Goal: Check status: Check status

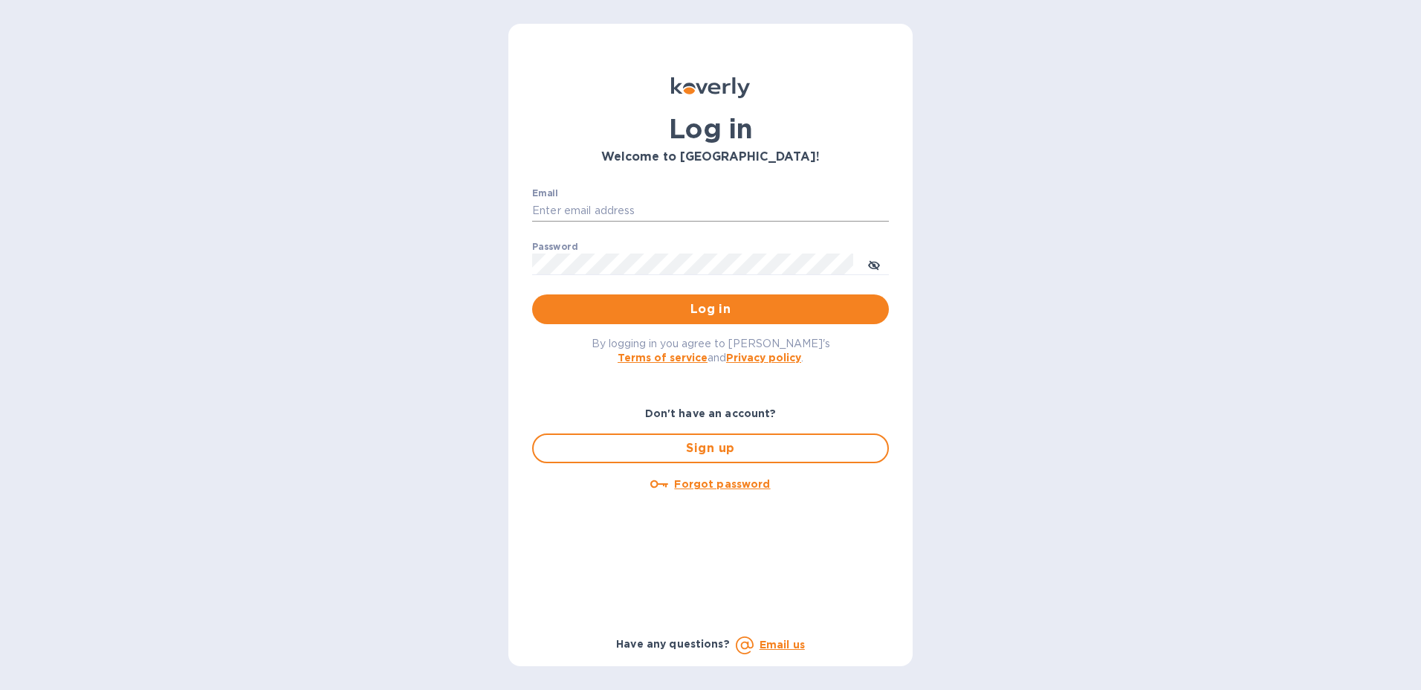
click at [588, 208] on input "Email" at bounding box center [710, 211] width 357 height 22
type input "[PERSON_NAME][EMAIL_ADDRESS][PERSON_NAME][DOMAIN_NAME]"
click at [867, 310] on span "Log in" at bounding box center [710, 309] width 333 height 18
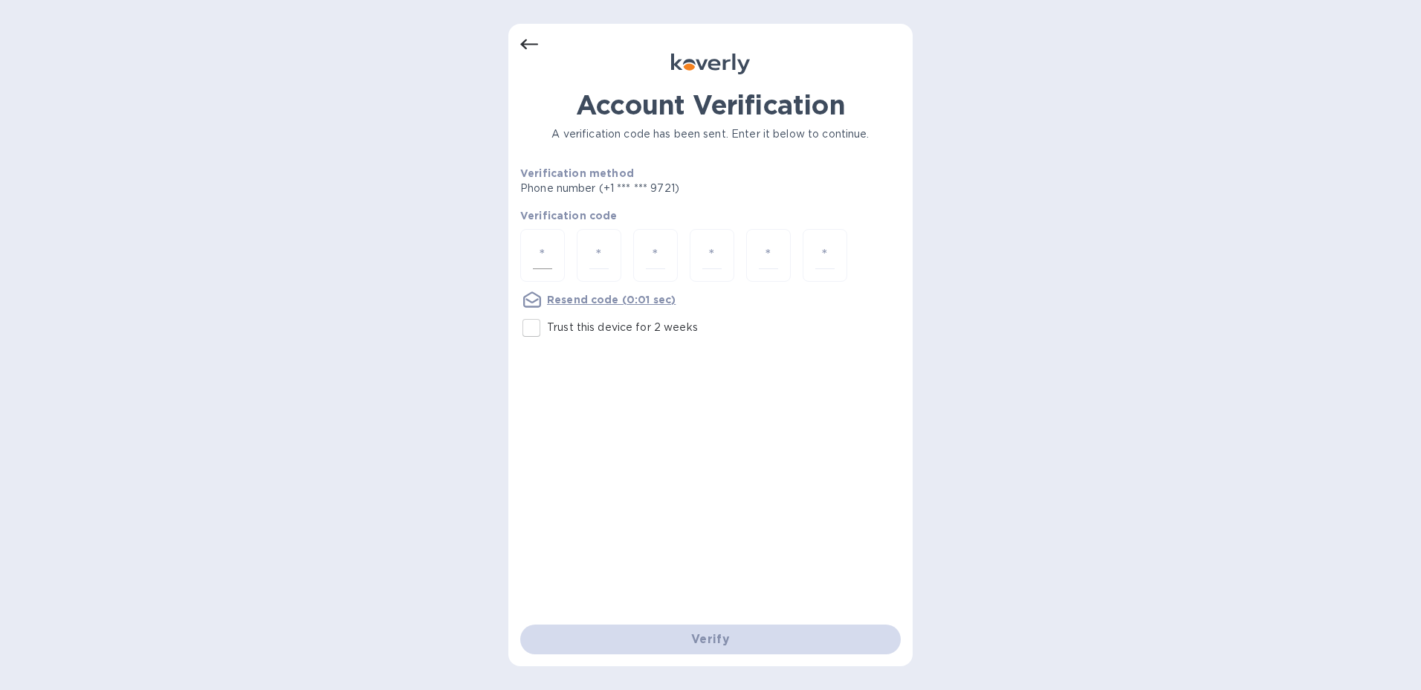
click at [544, 262] on input "number" at bounding box center [542, 256] width 19 height 28
type input "1"
type input "0"
type input "5"
type input "1"
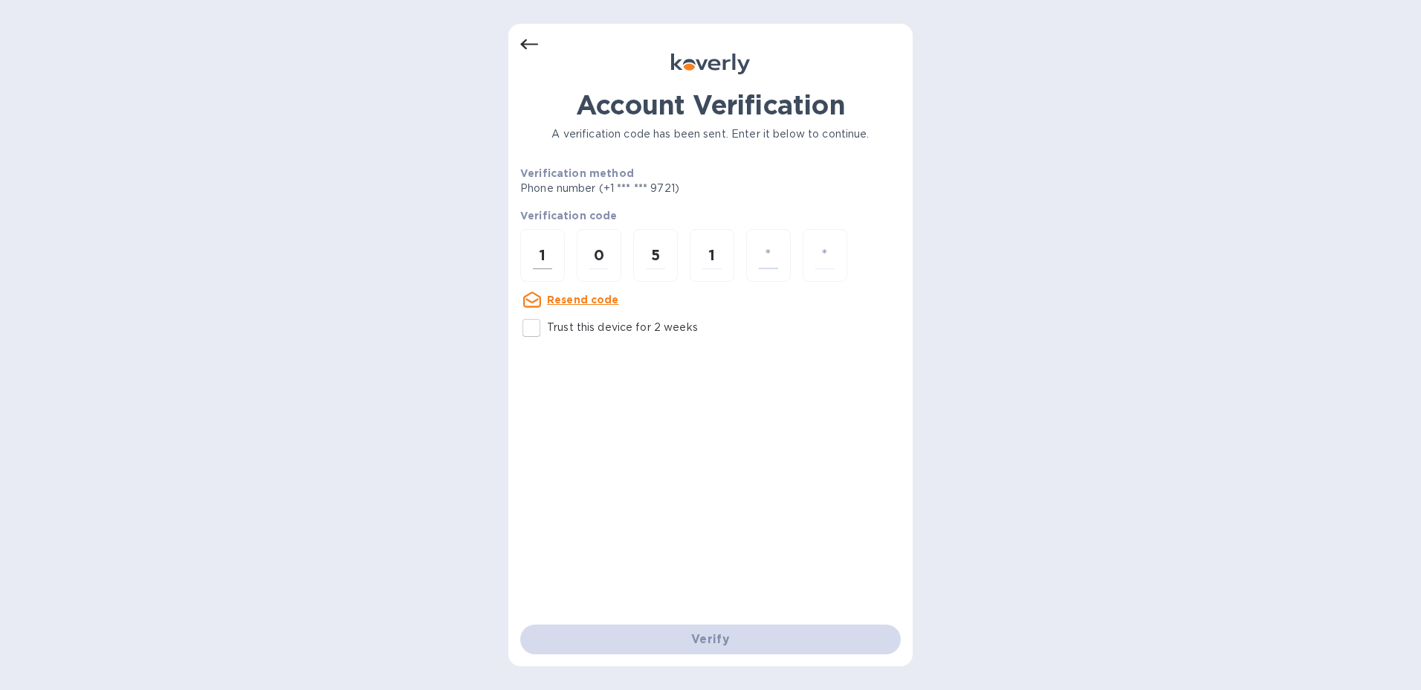
type input "8"
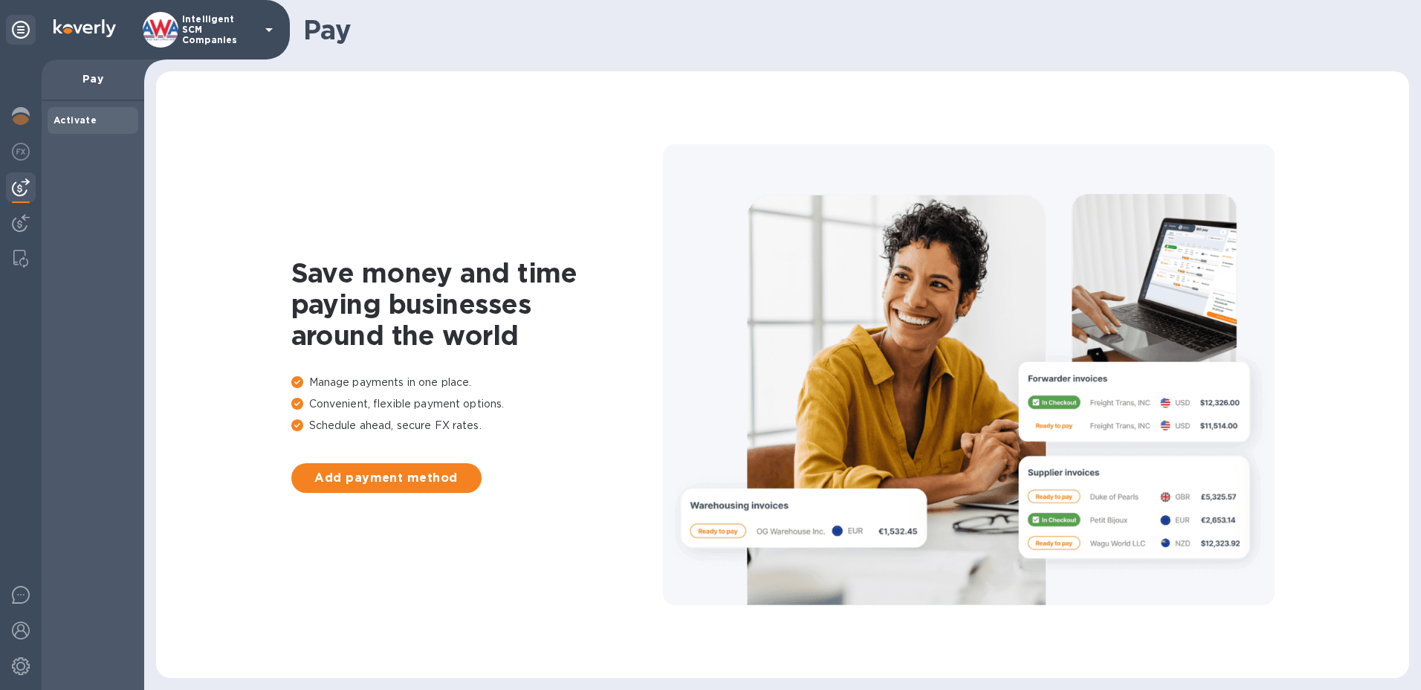
click at [18, 186] on img at bounding box center [21, 187] width 18 height 18
click at [19, 220] on img at bounding box center [21, 223] width 18 height 18
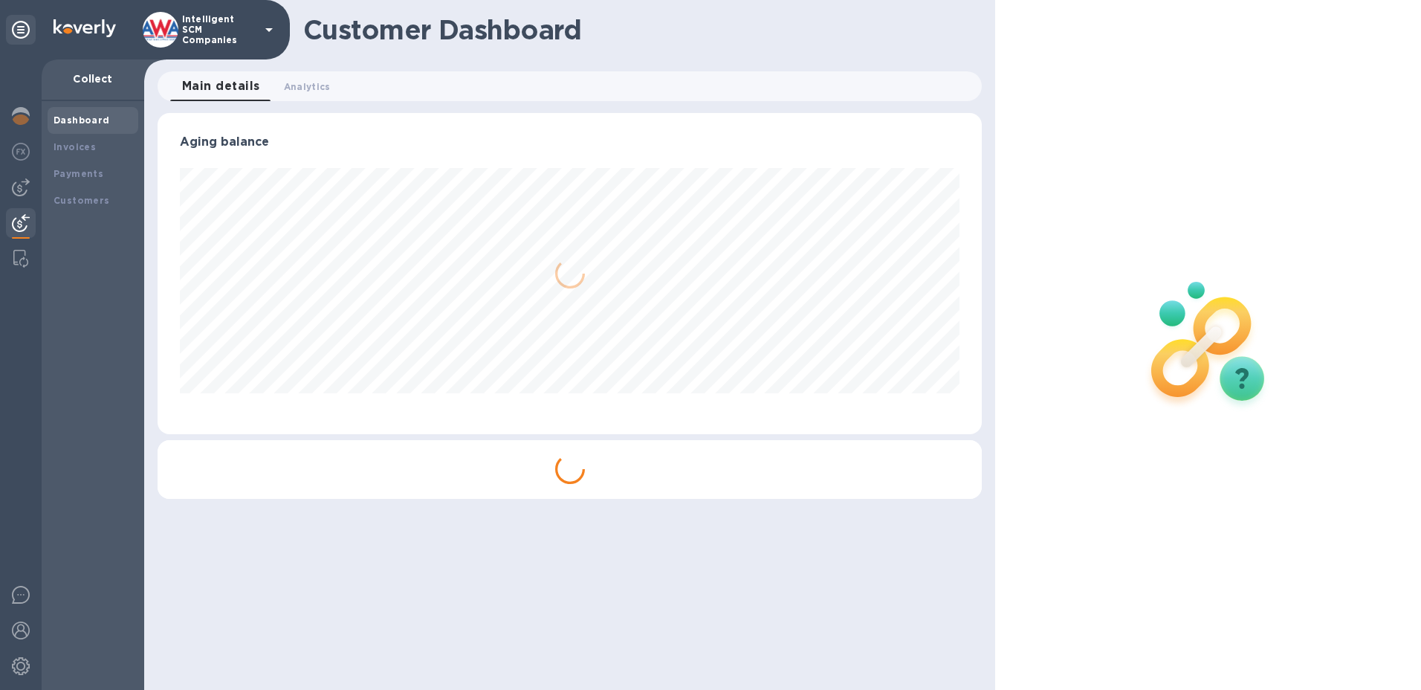
scroll to position [321, 825]
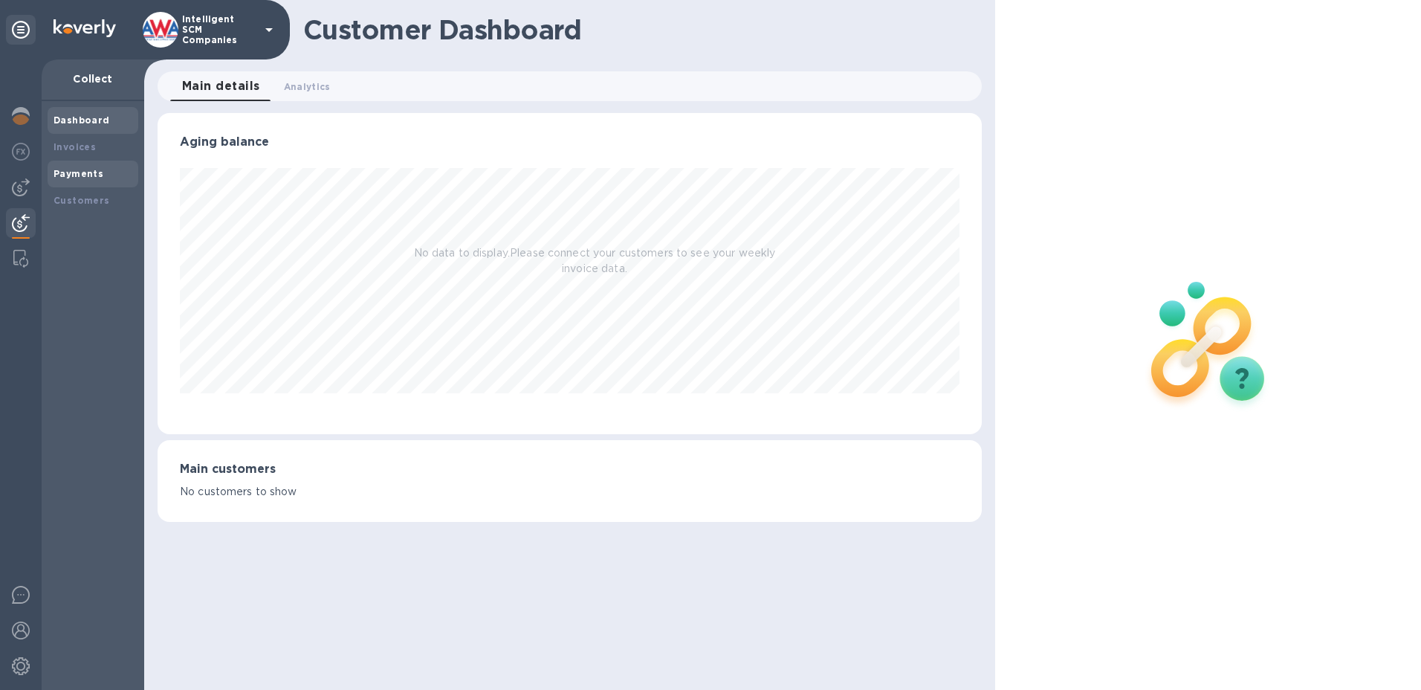
click at [85, 172] on b "Payments" at bounding box center [79, 173] width 50 height 11
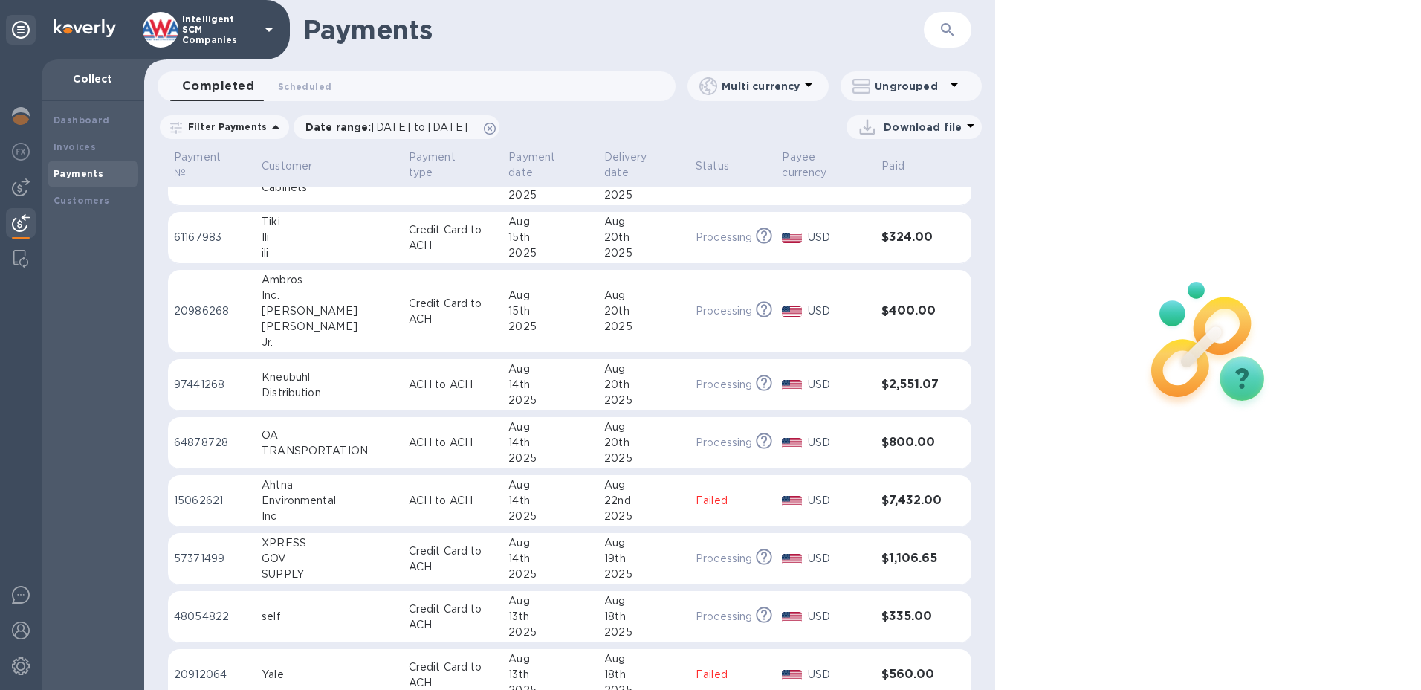
scroll to position [223, 0]
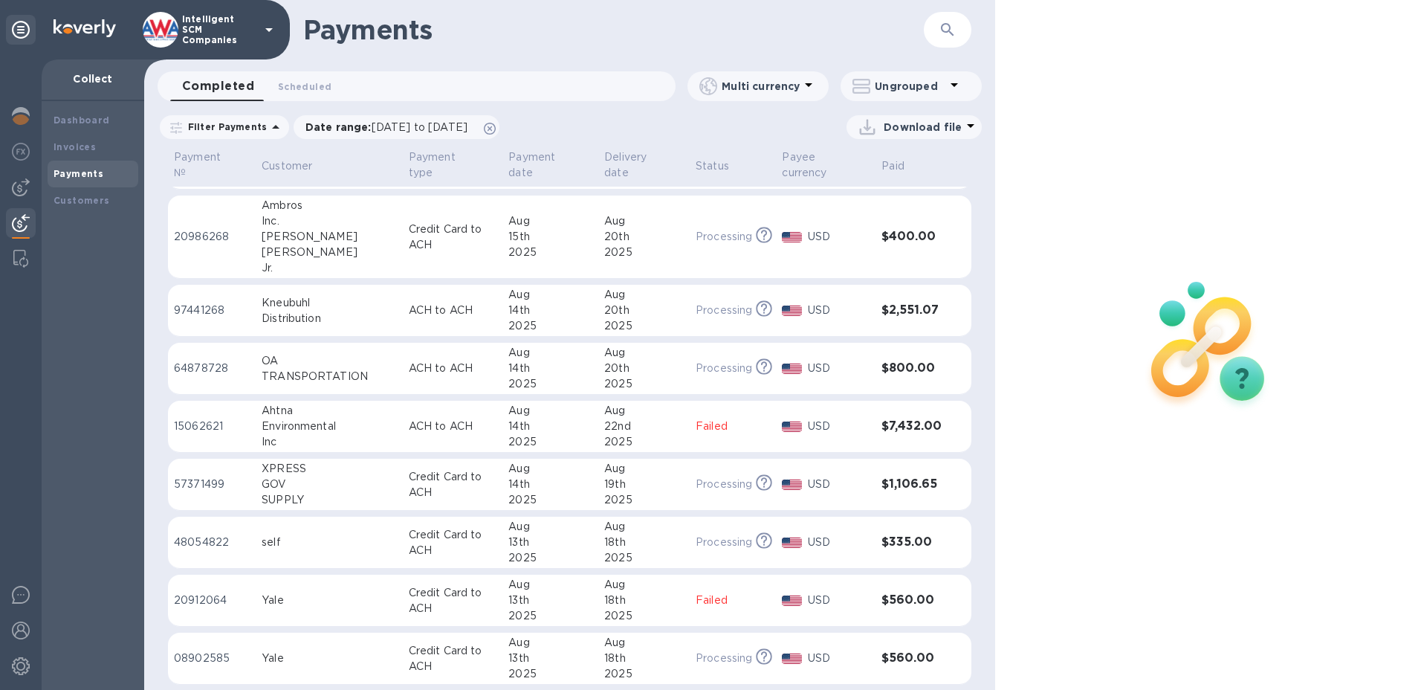
click at [908, 451] on td "$7,432.00" at bounding box center [912, 427] width 72 height 52
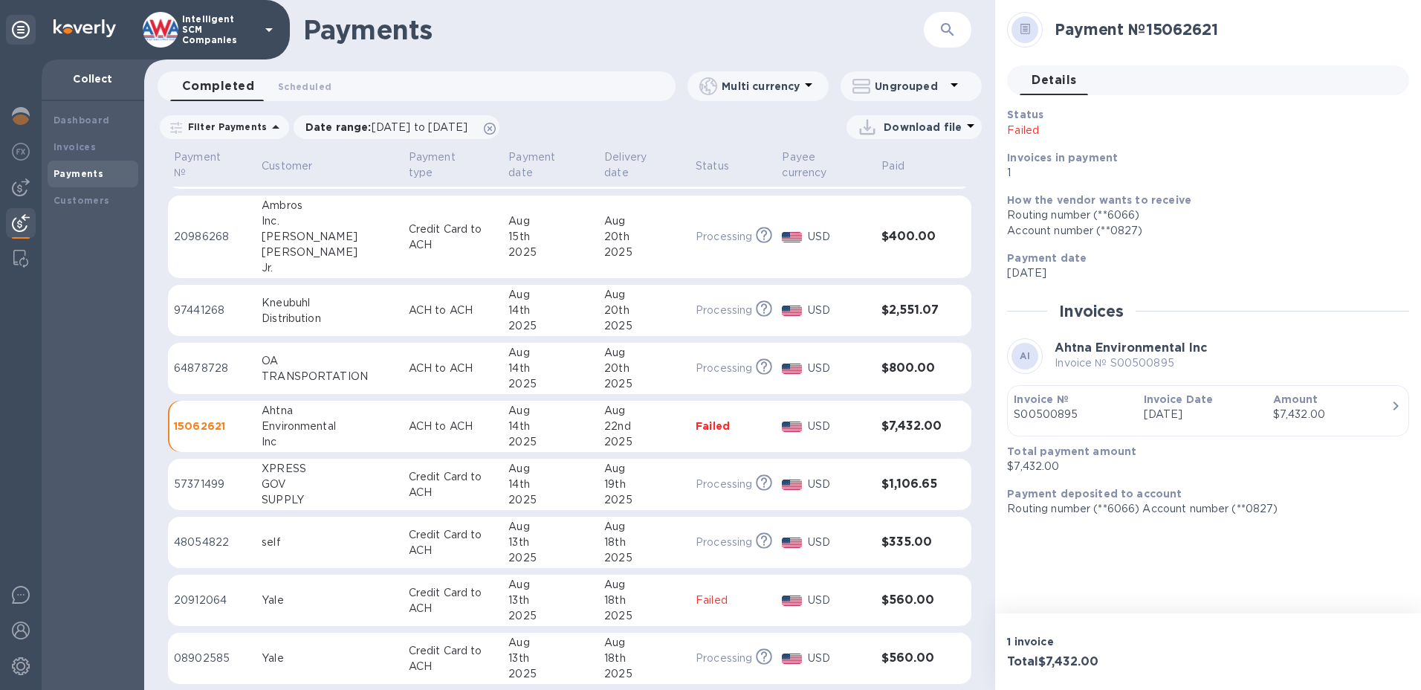
click at [917, 449] on td "$7,432.00" at bounding box center [912, 427] width 72 height 52
